Goal: Task Accomplishment & Management: Complete application form

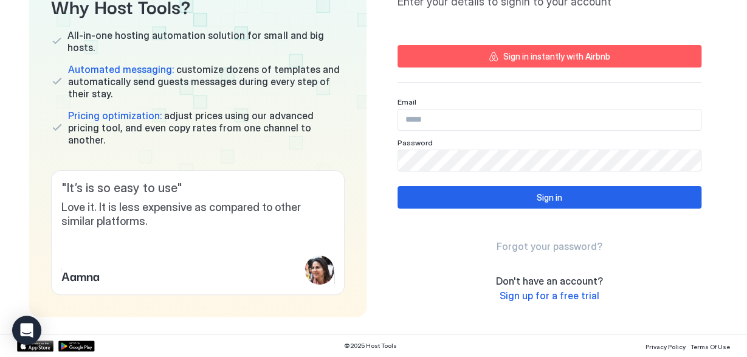
scroll to position [111, 0]
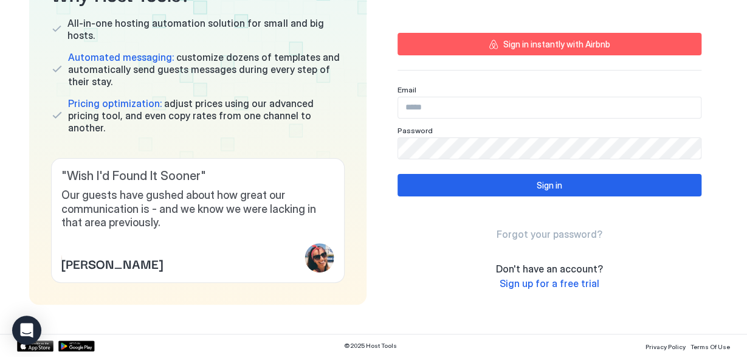
click at [541, 47] on div "Sign in instantly with Airbnb" at bounding box center [556, 44] width 107 height 13
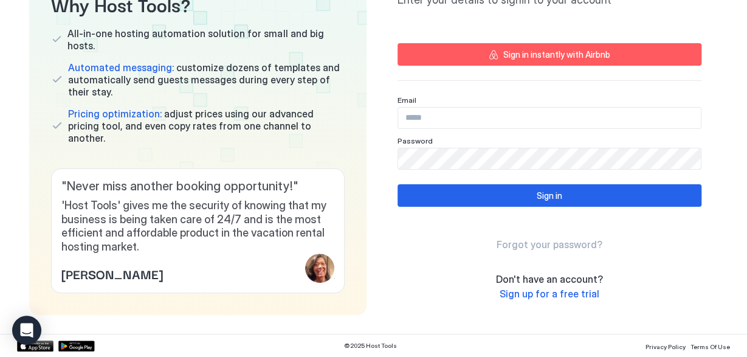
scroll to position [111, 0]
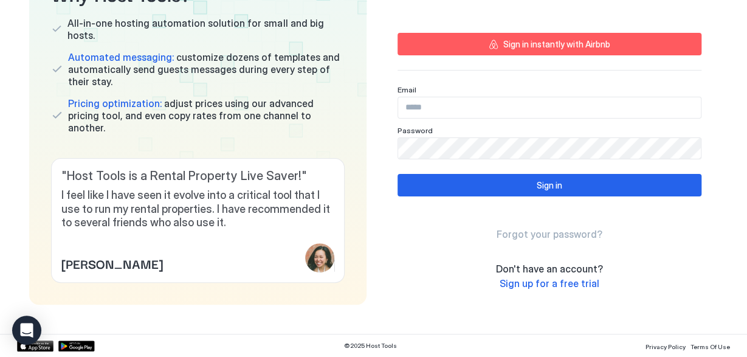
click at [564, 41] on div "Sign in instantly with Airbnb" at bounding box center [556, 44] width 107 height 13
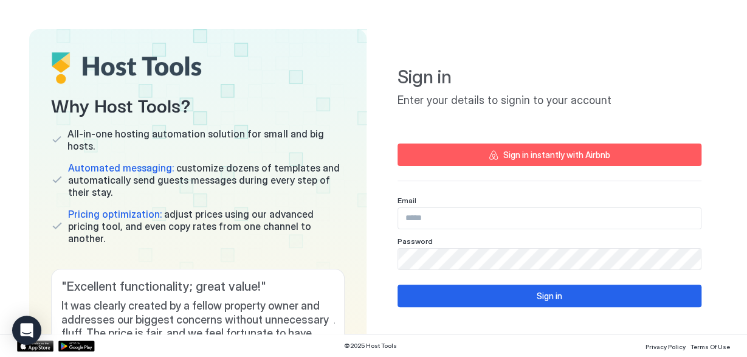
scroll to position [110, 0]
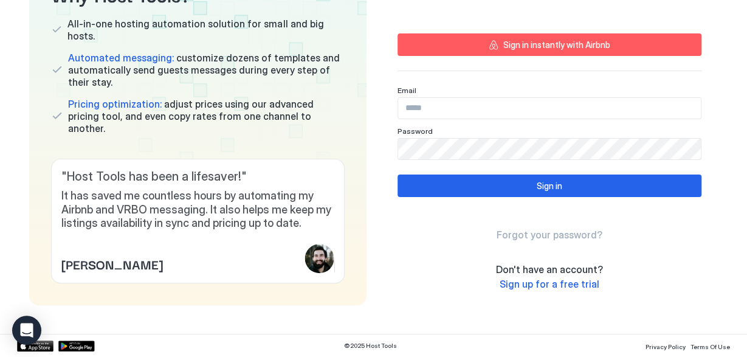
click at [545, 285] on span "Sign up for a free trial" at bounding box center [549, 284] width 100 height 12
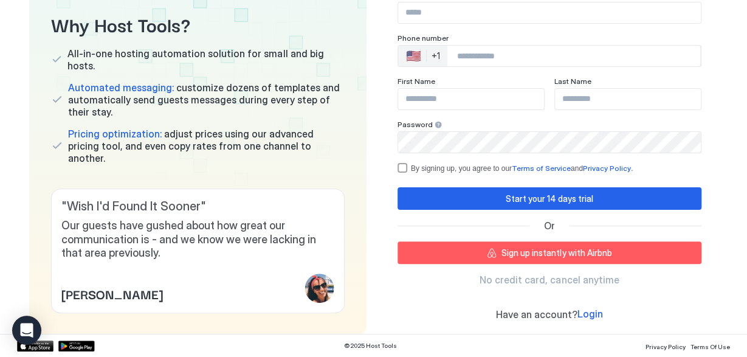
scroll to position [112, 0]
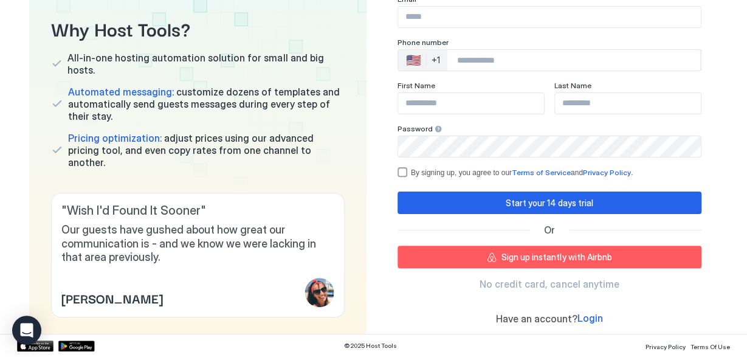
click at [539, 259] on div "Sign up instantly with Airbnb" at bounding box center [556, 256] width 110 height 13
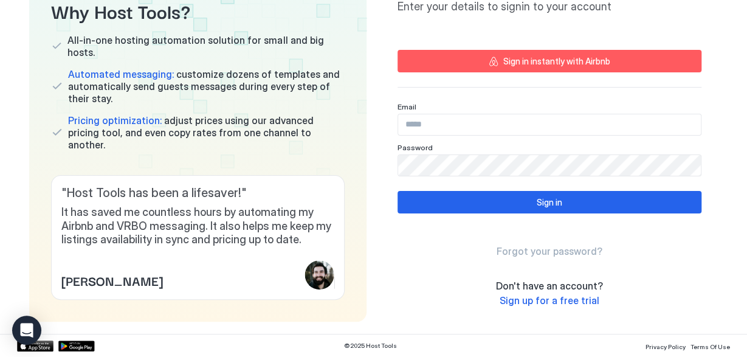
scroll to position [111, 0]
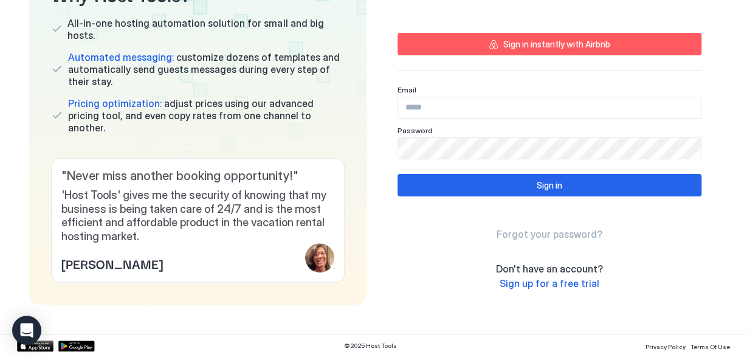
click at [533, 282] on span "Sign up for a free trial" at bounding box center [549, 283] width 100 height 12
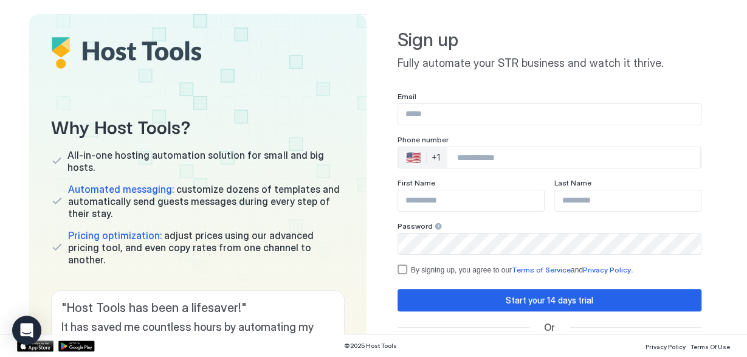
scroll to position [15, 0]
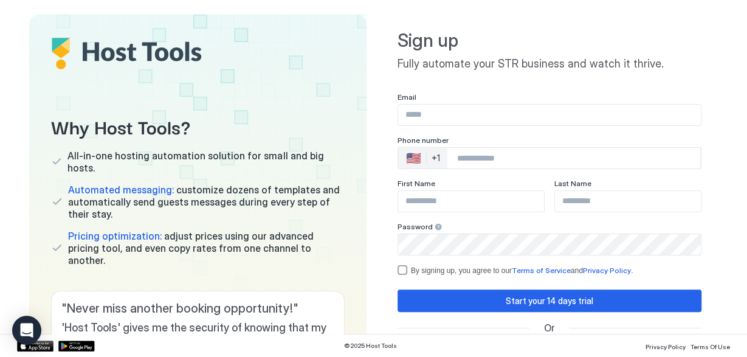
click at [417, 114] on input "Input Field" at bounding box center [549, 114] width 302 height 21
type input "**********"
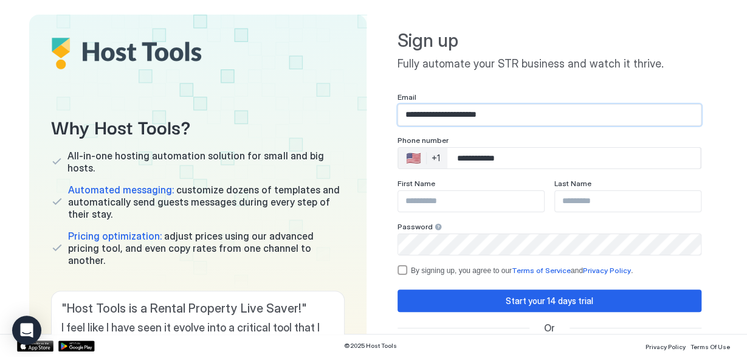
type input "******"
type input "**********"
click at [468, 204] on input "******" at bounding box center [471, 201] width 146 height 21
drag, startPoint x: 429, startPoint y: 204, endPoint x: 389, endPoint y: 203, distance: 40.1
click at [398, 203] on input "******" at bounding box center [471, 201] width 146 height 21
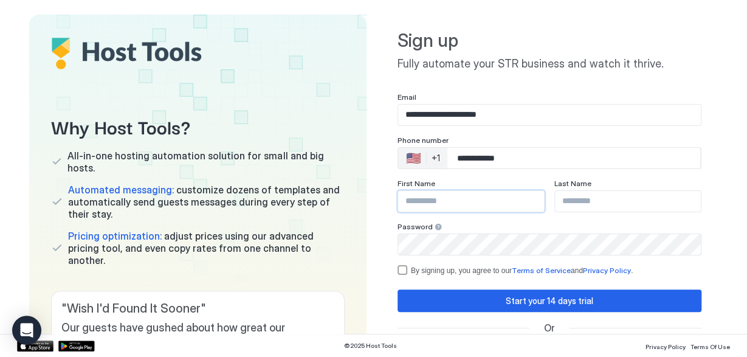
click at [574, 203] on input "Input Field" at bounding box center [628, 201] width 146 height 21
paste input "******"
type input "******"
click at [428, 200] on input "Input Field" at bounding box center [471, 201] width 146 height 21
type input "****"
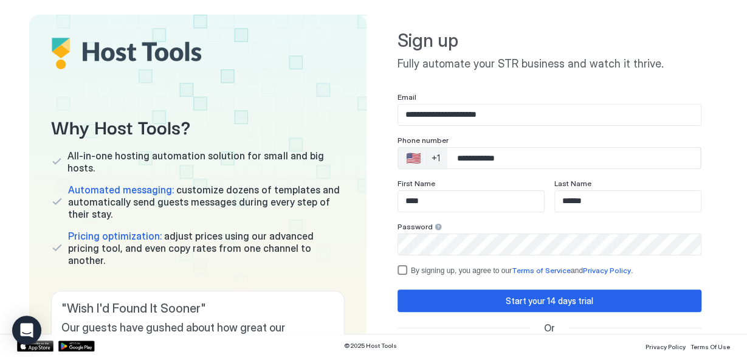
click at [405, 267] on div "termsPrivacy" at bounding box center [402, 270] width 10 height 10
click at [539, 302] on div "Start your 14 days trial" at bounding box center [548, 300] width 87 height 13
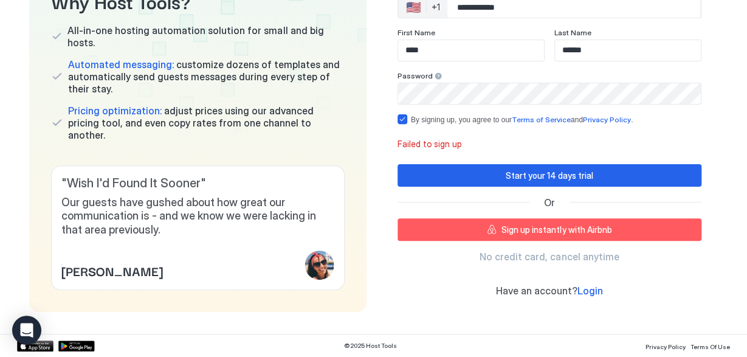
scroll to position [160, 0]
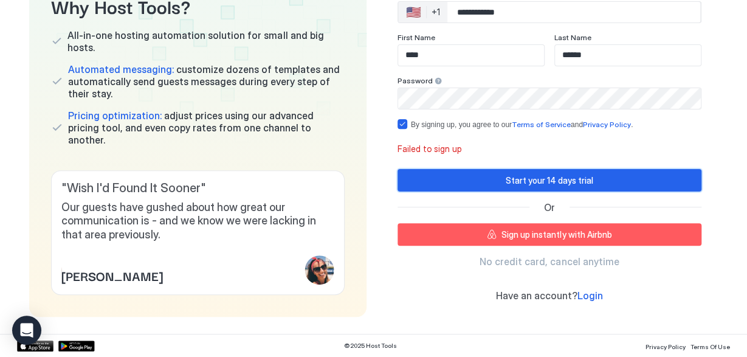
click at [526, 180] on div "Start your 14 days trial" at bounding box center [548, 180] width 87 height 13
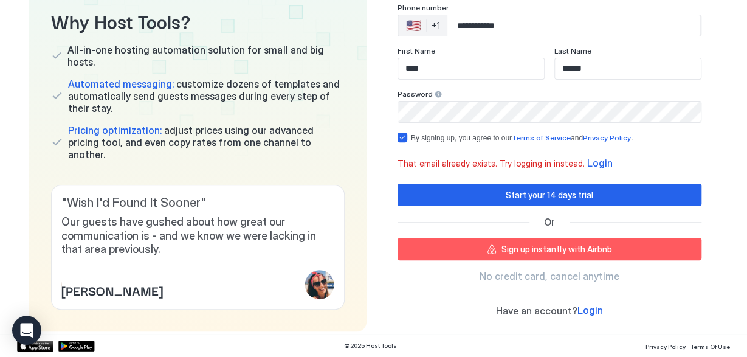
click at [554, 326] on div "**********" at bounding box center [549, 106] width 337 height 449
click at [587, 310] on span "Login" at bounding box center [590, 310] width 26 height 12
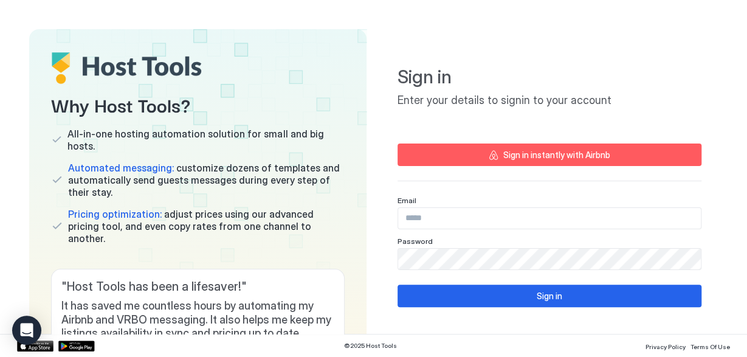
click at [437, 214] on input "Input Field" at bounding box center [549, 218] width 302 height 21
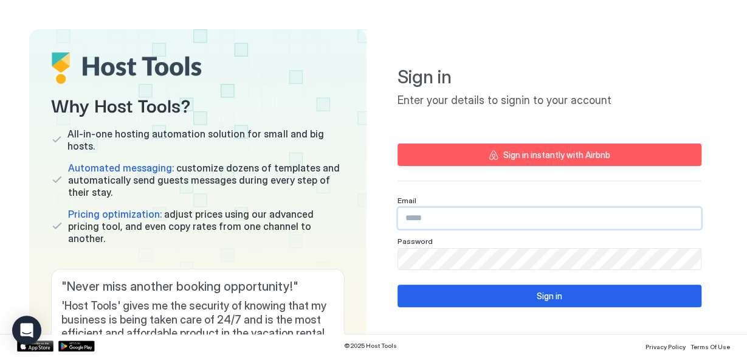
click at [437, 214] on input "Input Field" at bounding box center [549, 218] width 302 height 21
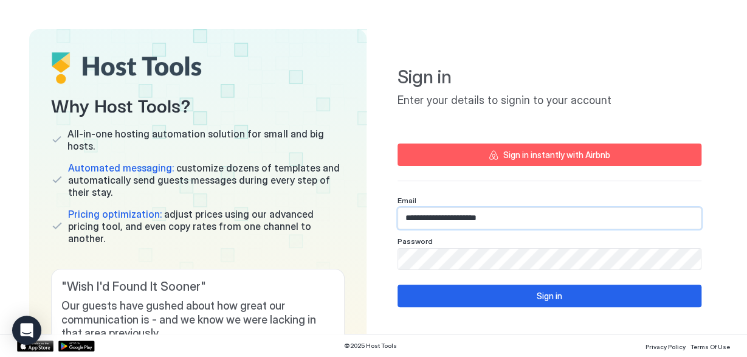
type input "**********"
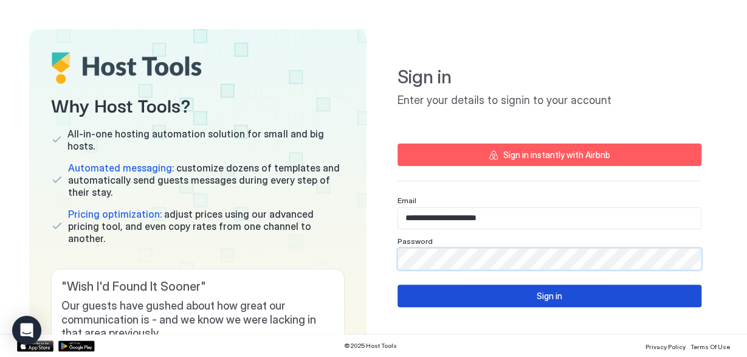
click at [575, 296] on button "Sign in" at bounding box center [549, 295] width 304 height 22
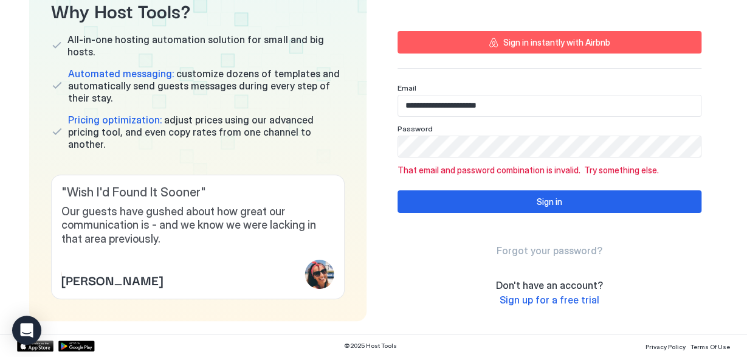
scroll to position [128, 0]
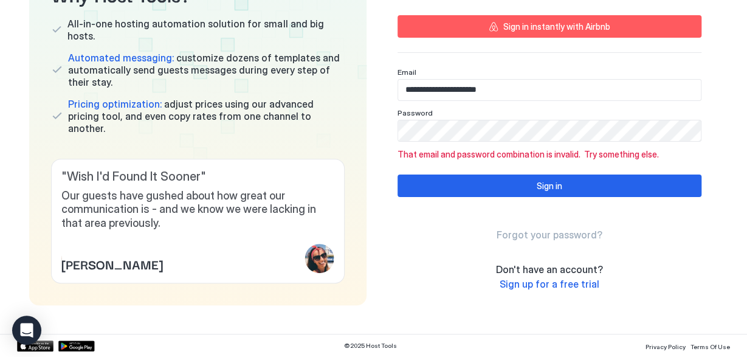
click at [530, 230] on span "Forgot your password?" at bounding box center [549, 234] width 106 height 12
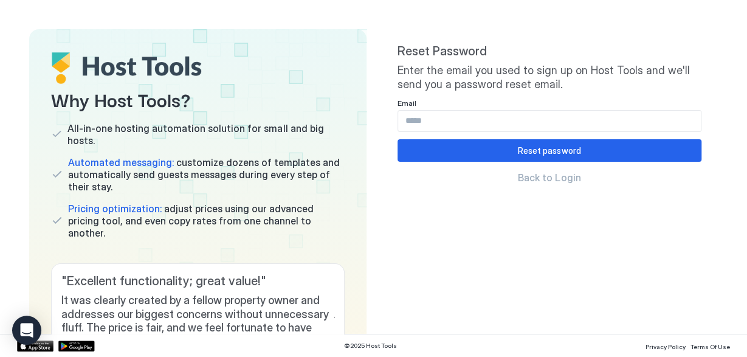
scroll to position [80, 0]
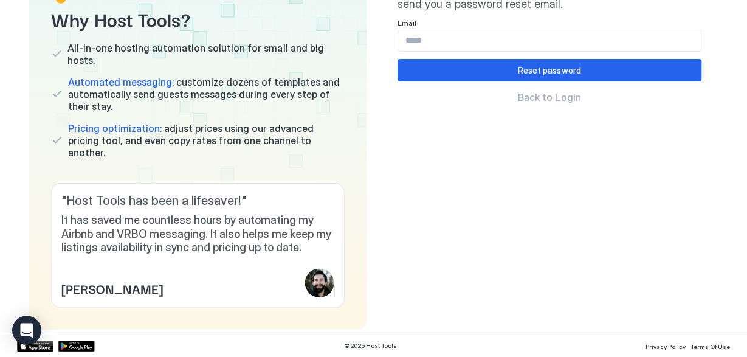
click at [497, 41] on input "Input Field" at bounding box center [549, 40] width 302 height 21
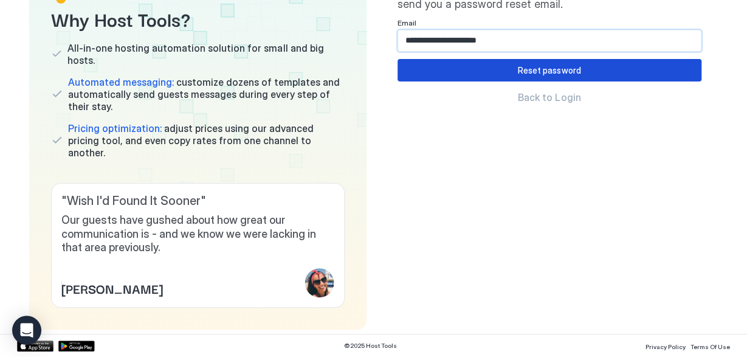
type input "**********"
click at [571, 72] on div "Reset password" at bounding box center [549, 70] width 63 height 13
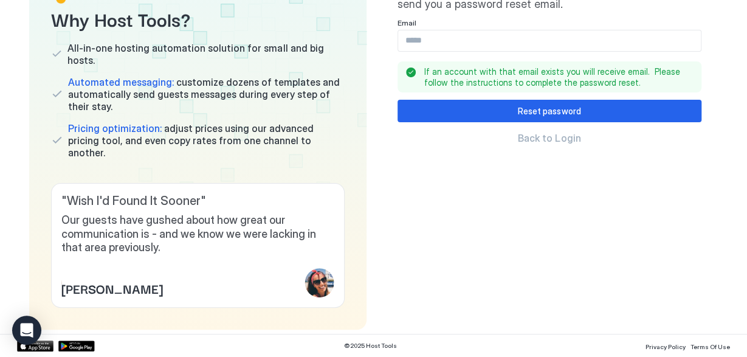
click at [546, 135] on span "Back to Login" at bounding box center [549, 138] width 63 height 12
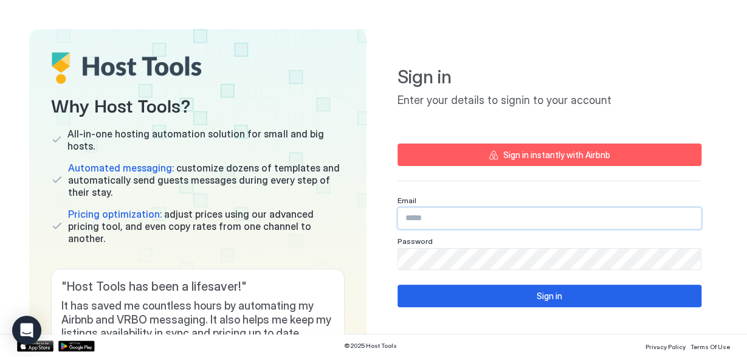
click at [476, 214] on input "Input Field" at bounding box center [549, 218] width 302 height 21
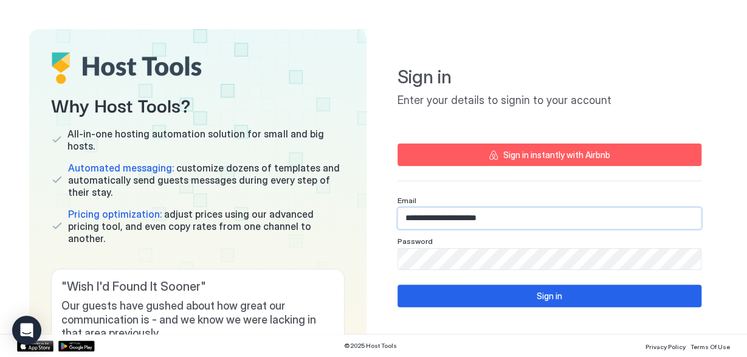
type input "**********"
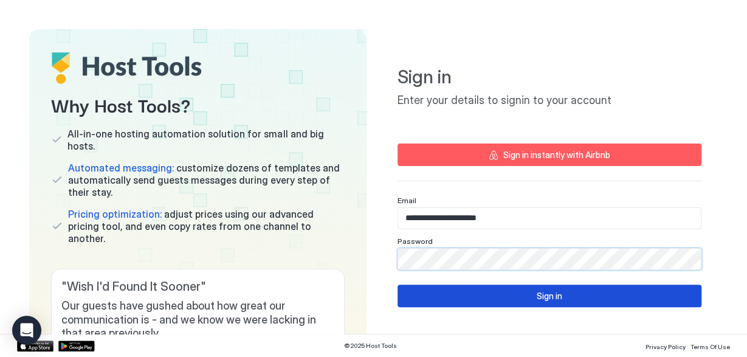
click at [554, 297] on div "Sign in" at bounding box center [549, 295] width 26 height 13
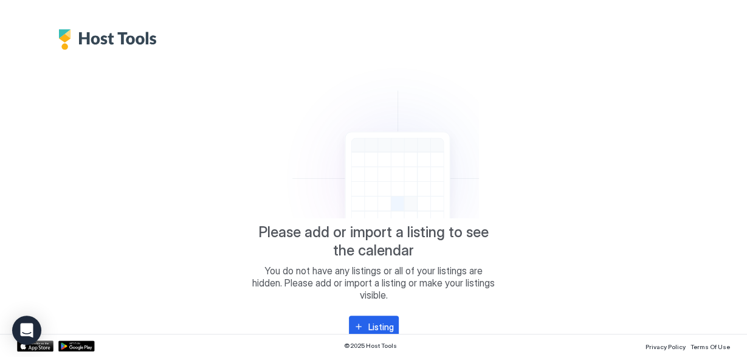
scroll to position [4, 0]
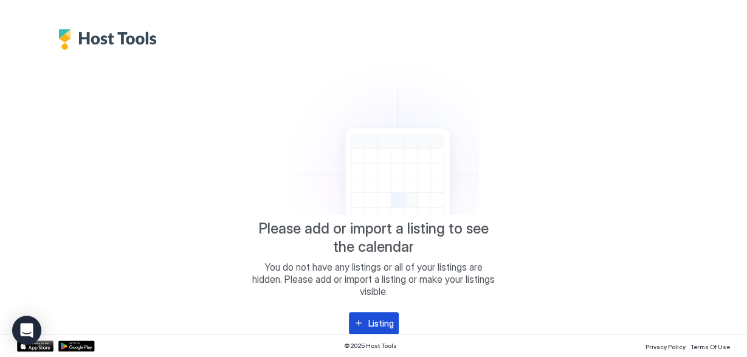
click at [369, 324] on div "Listing" at bounding box center [381, 322] width 26 height 13
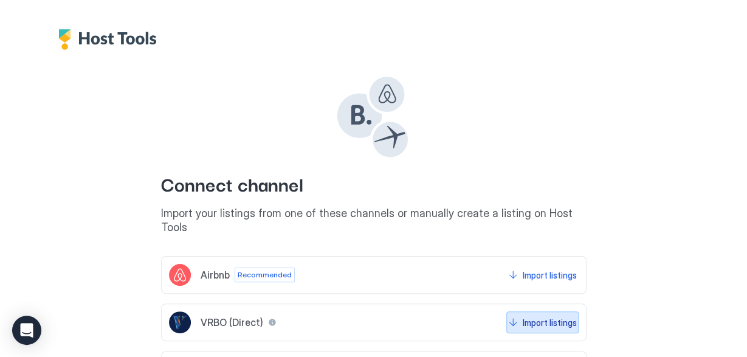
click at [535, 316] on div "Import listings" at bounding box center [549, 322] width 54 height 13
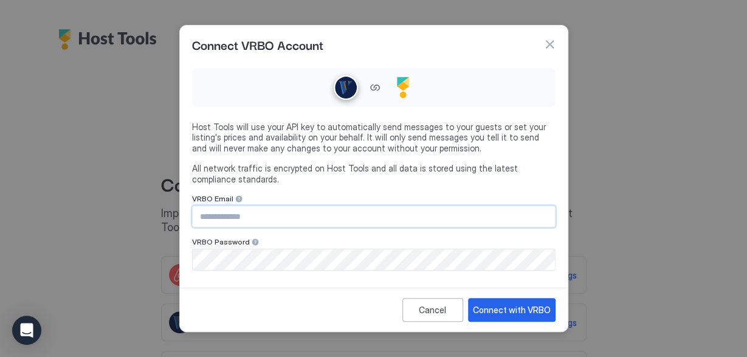
click at [293, 217] on input "Input Field" at bounding box center [374, 216] width 362 height 21
type input "**********"
click at [526, 307] on div "Connect with VRBO" at bounding box center [512, 309] width 78 height 13
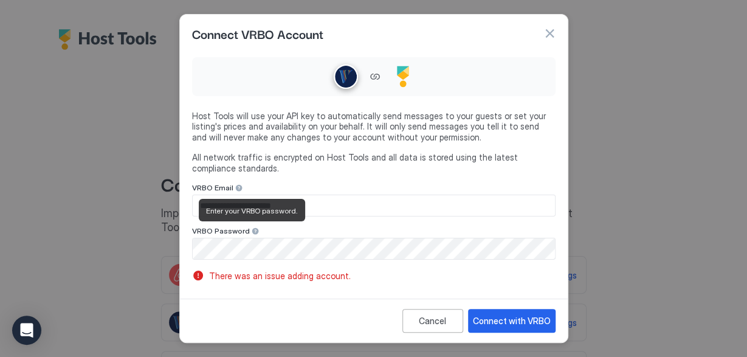
click at [251, 231] on div at bounding box center [255, 231] width 9 height 9
click at [530, 321] on div "Connect with VRBO" at bounding box center [512, 320] width 78 height 13
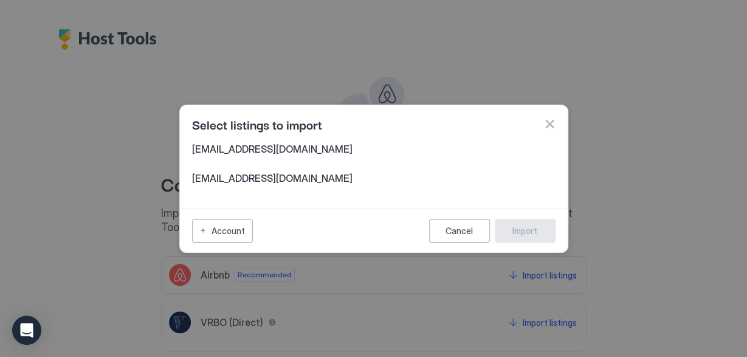
click at [291, 152] on span "baileyhomellc@gmail.com" at bounding box center [373, 149] width 363 height 12
click at [290, 179] on span "baileyhomellc@gmail.com" at bounding box center [373, 178] width 363 height 12
click at [360, 140] on div "Select listings to import" at bounding box center [374, 124] width 388 height 38
click at [369, 133] on div "Select listings to import" at bounding box center [374, 124] width 388 height 38
click at [369, 133] on div "Select listings to import" at bounding box center [373, 124] width 363 height 18
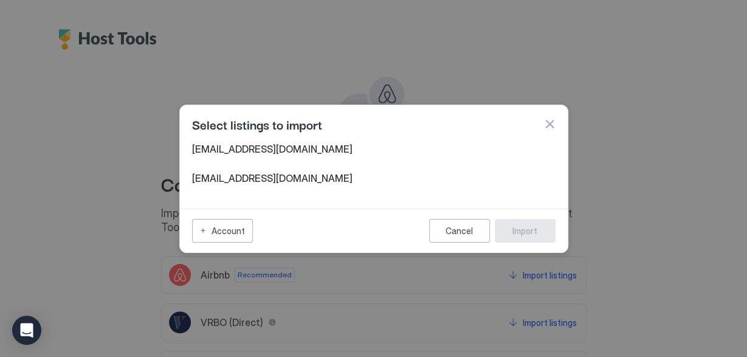
click at [275, 185] on div "baileyhomellc@gmail.com" at bounding box center [373, 181] width 363 height 19
click at [277, 184] on div "baileyhomellc@gmail.com" at bounding box center [373, 181] width 363 height 19
click at [343, 168] on div "baileyhomellc@gmail.com baileyhomellc@gmail.com" at bounding box center [373, 167] width 363 height 49
click at [228, 234] on div "Account" at bounding box center [227, 230] width 33 height 13
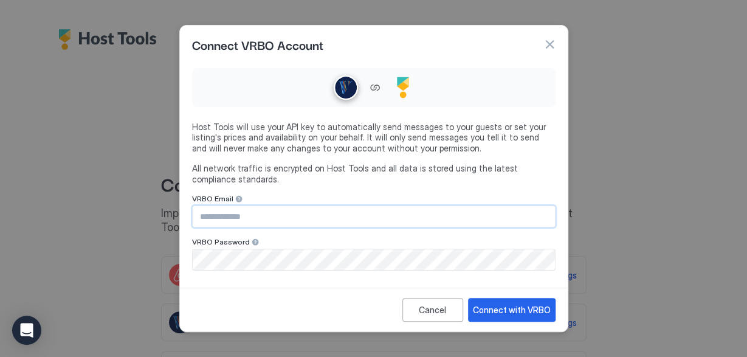
click at [264, 214] on input "Input Field" at bounding box center [374, 216] width 362 height 21
type input "**********"
click at [501, 307] on div "Connect with VRBO" at bounding box center [512, 309] width 78 height 13
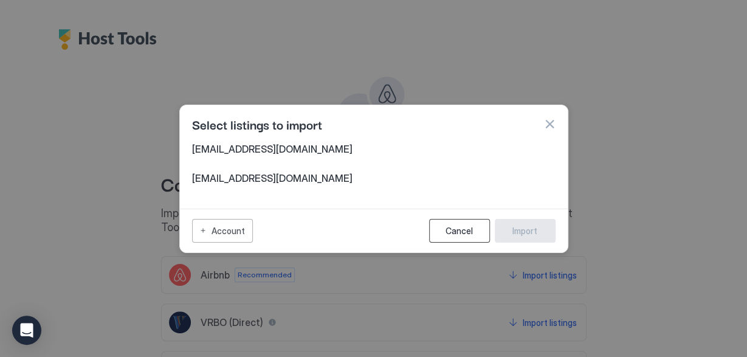
click at [446, 229] on button "Cancel" at bounding box center [459, 231] width 61 height 24
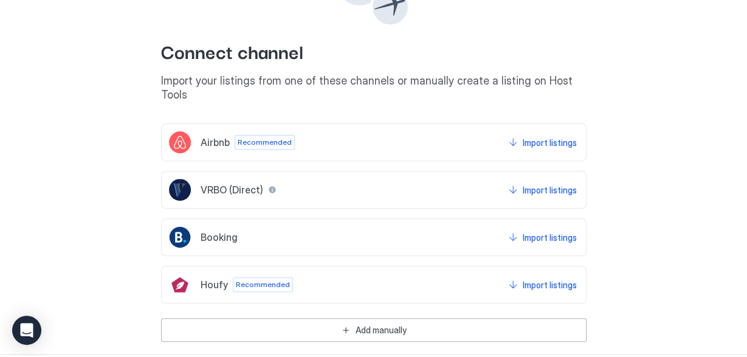
scroll to position [135, 0]
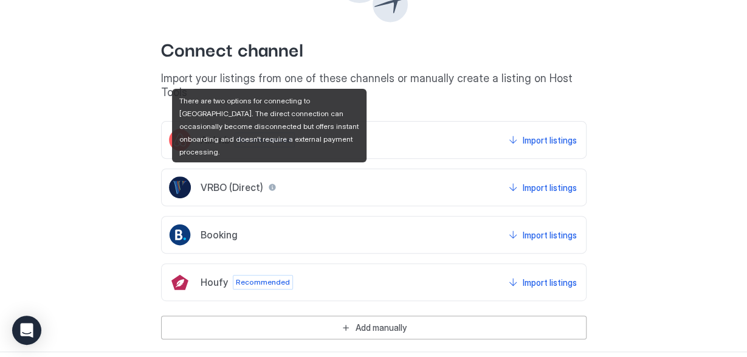
click at [270, 183] on div at bounding box center [272, 187] width 9 height 9
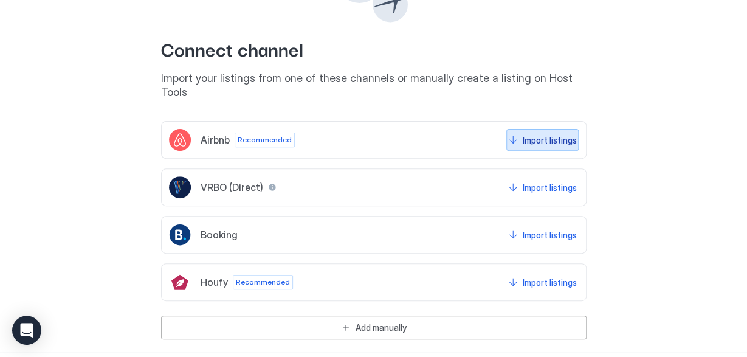
click at [542, 134] on div "Import listings" at bounding box center [549, 140] width 54 height 13
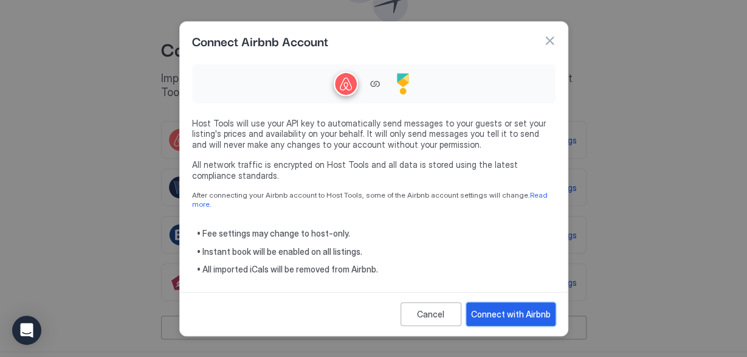
click at [514, 309] on div "Connect with Airbnb" at bounding box center [511, 313] width 80 height 13
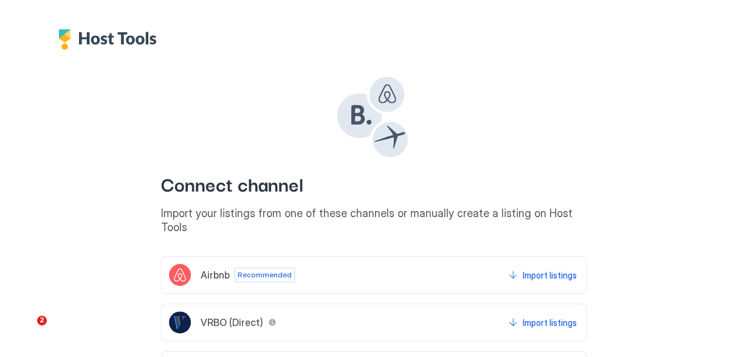
click at [269, 269] on span "Recommended" at bounding box center [264, 274] width 54 height 11
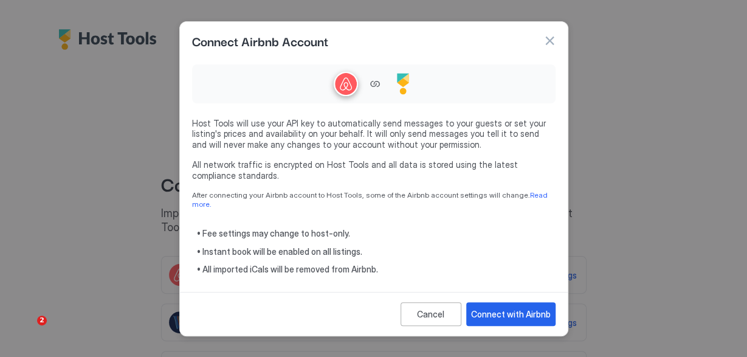
click at [80, 304] on div at bounding box center [373, 178] width 747 height 357
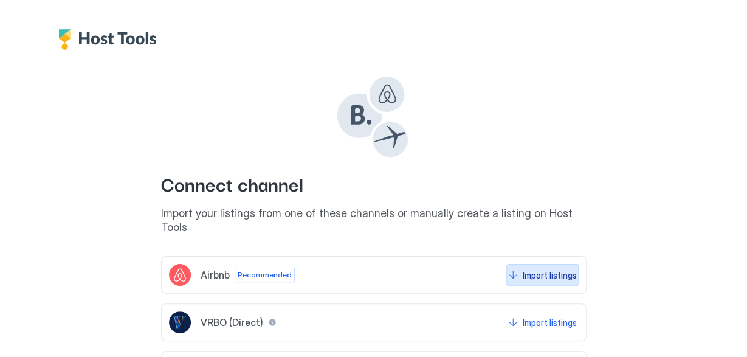
click at [542, 268] on div "Import listings" at bounding box center [549, 274] width 54 height 13
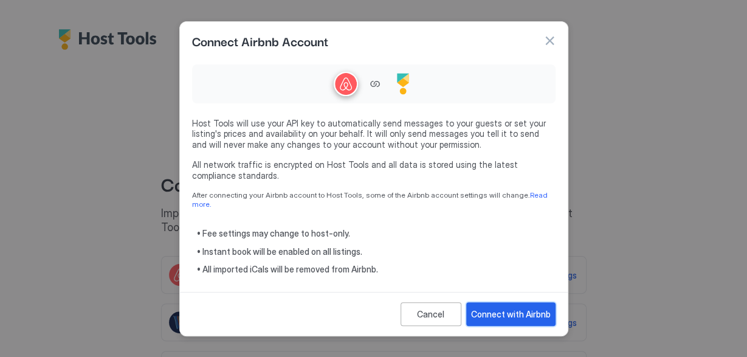
click at [519, 310] on div "Connect with Airbnb" at bounding box center [511, 313] width 80 height 13
